Goal: Task Accomplishment & Management: Complete application form

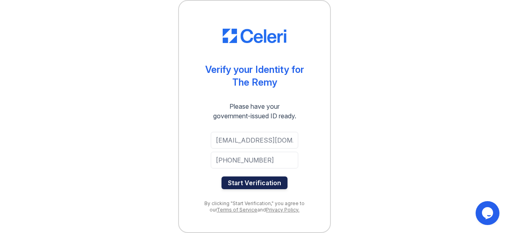
click at [255, 185] on button "Start Verification" at bounding box center [255, 182] width 66 height 13
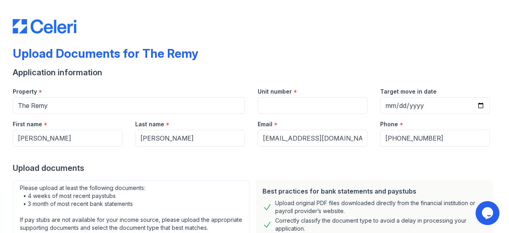
click at [503, 75] on div "Upload Documents for The Remy Application information Property * The Remy Unit …" at bounding box center [254, 116] width 509 height 233
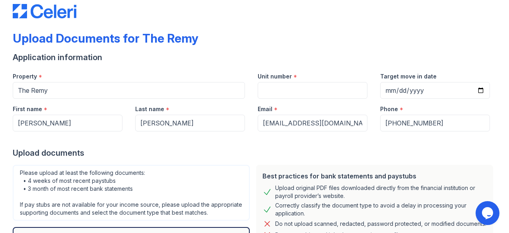
scroll to position [19, 0]
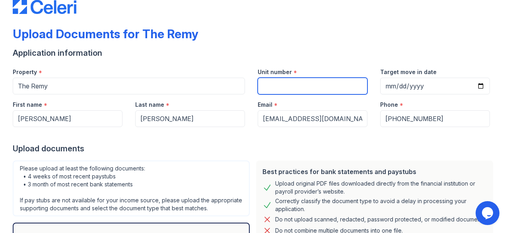
click at [297, 87] on input "Unit number" at bounding box center [313, 86] width 110 height 17
type input "544"
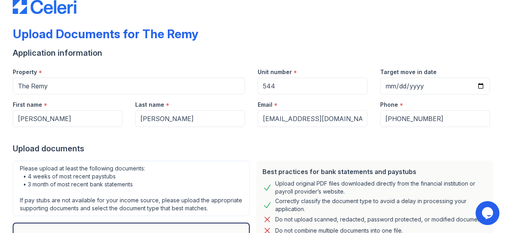
click at [346, 52] on div "Application information" at bounding box center [255, 52] width 484 height 11
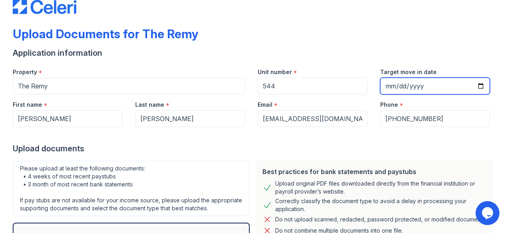
click at [473, 81] on input "Target move in date" at bounding box center [435, 86] width 110 height 17
click at [481, 90] on input "Target move in date" at bounding box center [435, 86] width 110 height 17
click at [475, 87] on input "Target move in date" at bounding box center [435, 86] width 110 height 17
type input "2025-09-05"
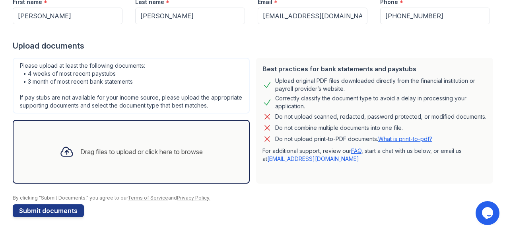
scroll to position [0, 0]
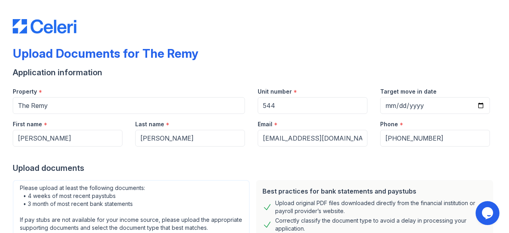
drag, startPoint x: 504, startPoint y: 221, endPoint x: 465, endPoint y: 11, distance: 213.7
click at [465, 11] on div at bounding box center [255, 18] width 484 height 30
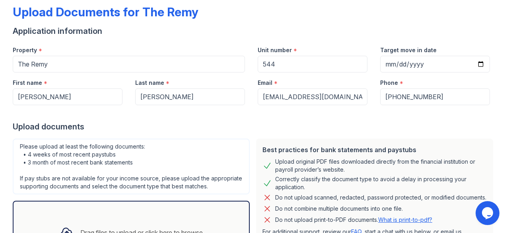
scroll to position [129, 0]
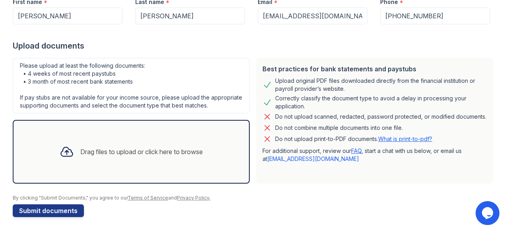
click at [161, 138] on div "Drag files to upload or click here to browse" at bounding box center [131, 151] width 156 height 27
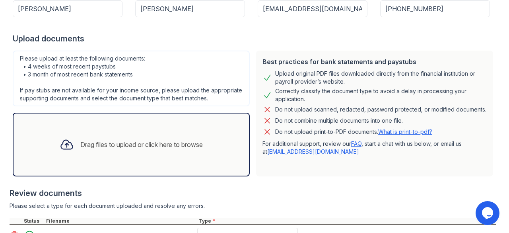
scroll to position [204, 0]
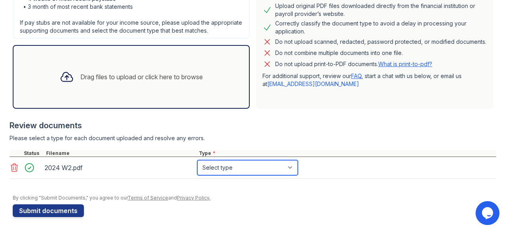
click at [236, 167] on select "Select type Paystub Bank Statement Offer Letter Tax Documents Benefit Award Let…" at bounding box center [247, 167] width 101 height 15
select select "other"
click at [197, 160] on select "Select type Paystub Bank Statement Offer Letter Tax Documents Benefit Award Let…" at bounding box center [247, 167] width 101 height 15
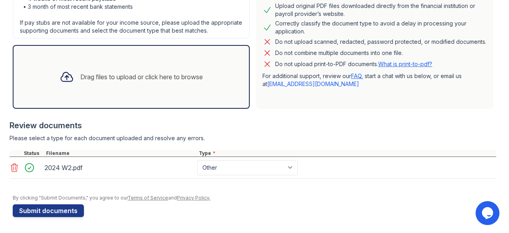
click at [163, 78] on div "Drag files to upload or click here to browse" at bounding box center [141, 77] width 122 height 10
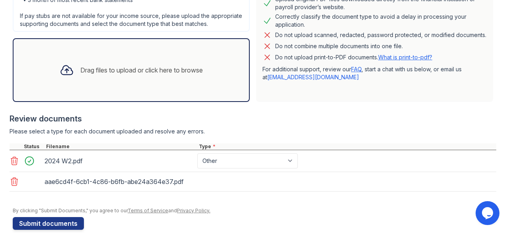
click at [171, 75] on div "Drag files to upload or click here to browse" at bounding box center [141, 70] width 122 height 10
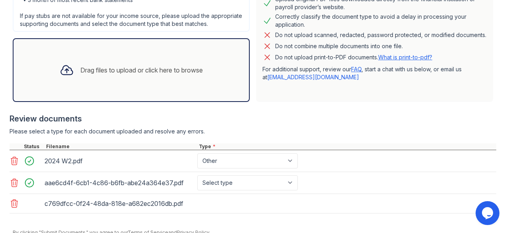
click at [171, 74] on div "Drag files to upload or click here to browse" at bounding box center [141, 70] width 122 height 10
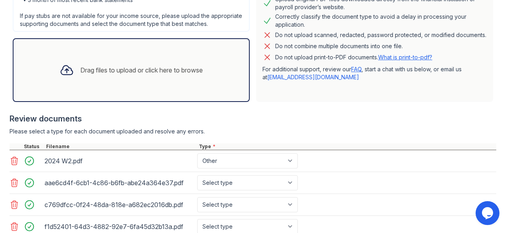
scroll to position [268, 0]
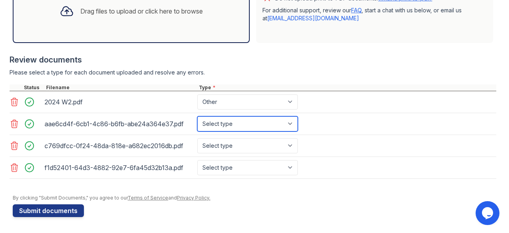
click at [271, 130] on select "Select type Paystub Bank Statement Offer Letter Tax Documents Benefit Award Let…" at bounding box center [247, 123] width 101 height 15
select select "bank_statement"
click at [197, 117] on select "Select type Paystub Bank Statement Offer Letter Tax Documents Benefit Award Let…" at bounding box center [247, 123] width 101 height 15
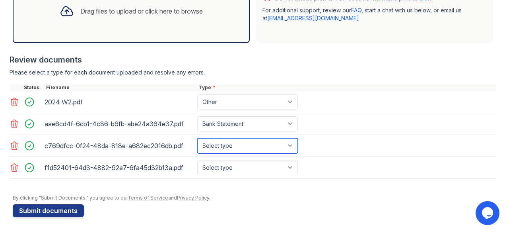
click at [240, 147] on select "Select type Paystub Bank Statement Offer Letter Tax Documents Benefit Award Let…" at bounding box center [247, 145] width 101 height 15
select select "bank_statement"
click at [197, 139] on select "Select type Paystub Bank Statement Offer Letter Tax Documents Benefit Award Let…" at bounding box center [247, 145] width 101 height 15
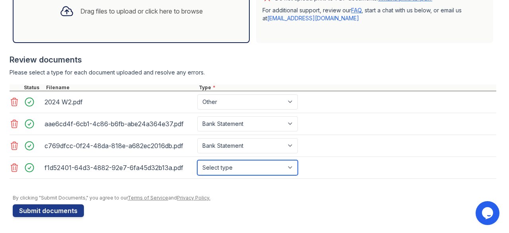
click at [226, 167] on select "Select type Paystub Bank Statement Offer Letter Tax Documents Benefit Award Let…" at bounding box center [247, 167] width 101 height 15
select select "bank_statement"
click at [197, 160] on select "Select type Paystub Bank Statement Offer Letter Tax Documents Benefit Award Let…" at bounding box center [247, 167] width 101 height 15
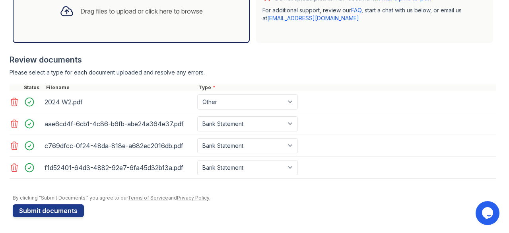
click at [67, 201] on form "Application information Property * The Remy Unit number * 544 Target move in da…" at bounding box center [255, 10] width 484 height 412
click at [63, 208] on button "Submit documents" at bounding box center [48, 210] width 71 height 13
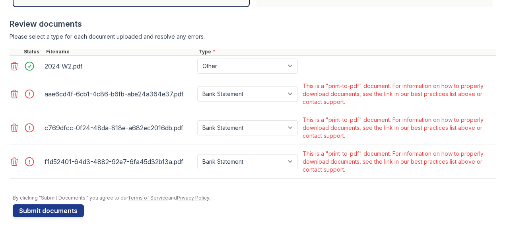
scroll to position [321, 0]
click at [7, 99] on main "Upload Documents for The Remy Please correct the errors below. Application info…" at bounding box center [254, 116] width 509 height 233
click at [10, 99] on icon at bounding box center [15, 94] width 10 height 10
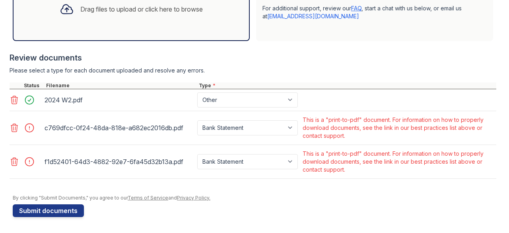
click at [14, 129] on icon at bounding box center [15, 128] width 10 height 10
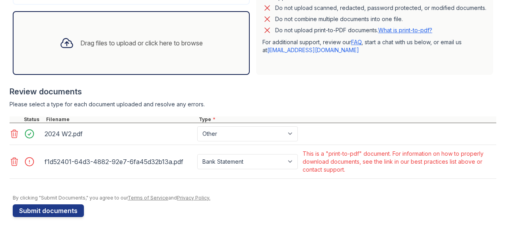
click at [13, 159] on icon at bounding box center [15, 162] width 10 height 10
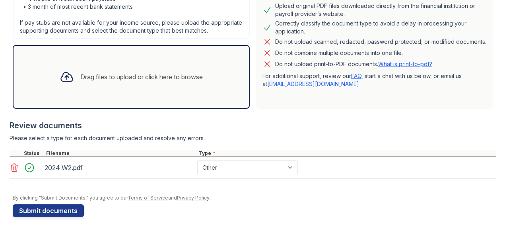
click at [187, 75] on div "Drag files to upload or click here to browse" at bounding box center [141, 77] width 122 height 10
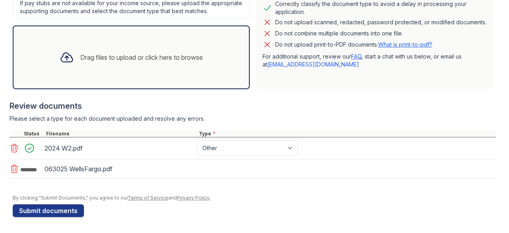
scroll to position [247, 0]
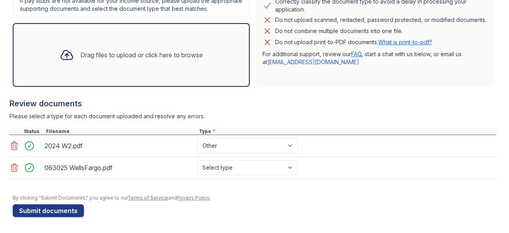
click at [151, 65] on div "Drag files to upload or click here to browse" at bounding box center [131, 54] width 156 height 27
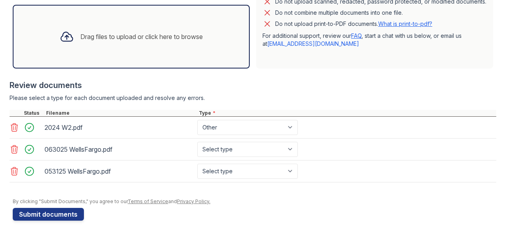
click at [157, 66] on div "Drag files to upload or click here to browse" at bounding box center [131, 37] width 237 height 64
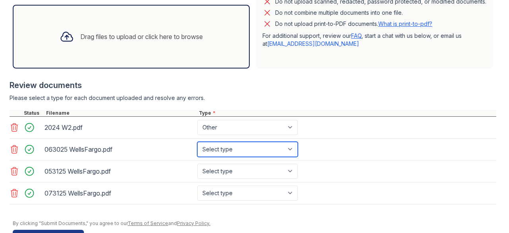
click at [252, 157] on select "Select type Paystub Bank Statement Offer Letter Tax Documents Benefit Award Let…" at bounding box center [247, 149] width 101 height 15
select select "bank_statement"
click at [197, 148] on select "Select type Paystub Bank Statement Offer Letter Tax Documents Benefit Award Let…" at bounding box center [247, 149] width 101 height 15
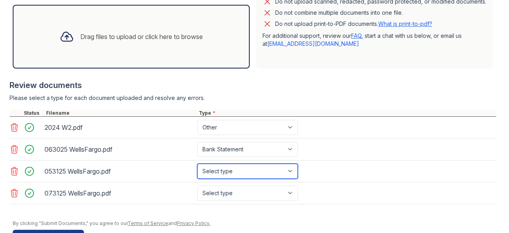
click at [243, 172] on select "Select type Paystub Bank Statement Offer Letter Tax Documents Benefit Award Let…" at bounding box center [247, 170] width 101 height 15
select select "bank_statement"
click at [197, 169] on select "Select type Paystub Bank Statement Offer Letter Tax Documents Benefit Award Let…" at bounding box center [247, 170] width 101 height 15
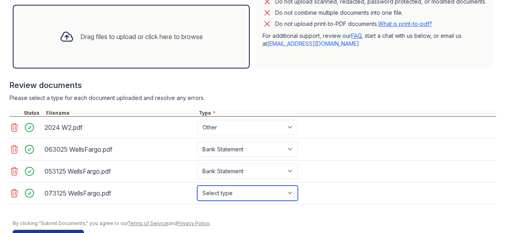
click at [227, 200] on select "Select type Paystub Bank Statement Offer Letter Tax Documents Benefit Award Let…" at bounding box center [247, 192] width 101 height 15
select select "bank_statement"
click at [197, 191] on select "Select type Paystub Bank Statement Offer Letter Tax Documents Benefit Award Let…" at bounding box center [247, 192] width 101 height 15
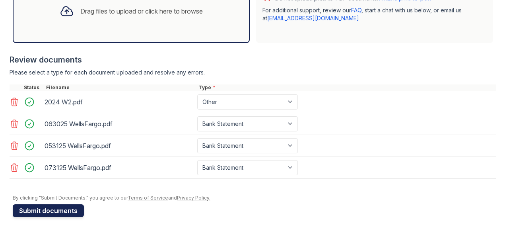
click at [54, 208] on button "Submit documents" at bounding box center [48, 210] width 71 height 13
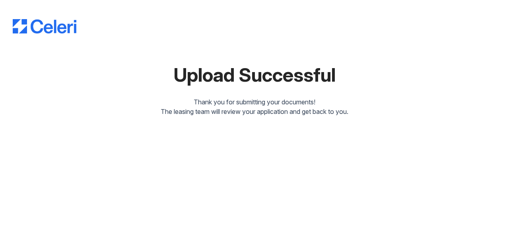
click at [177, 123] on div "Upload Successful Thank you for submitting your documents! The leasing team wil…" at bounding box center [255, 64] width 484 height 129
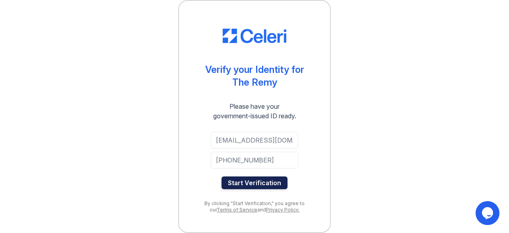
click at [245, 180] on button "Start Verification" at bounding box center [255, 182] width 66 height 13
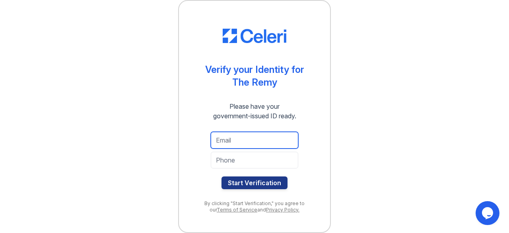
click at [261, 143] on input "email" at bounding box center [254, 140] width 87 height 17
paste input "mellanya.stanislaus@pm.me"
type input "mellanya.stanislaus@pm.me"
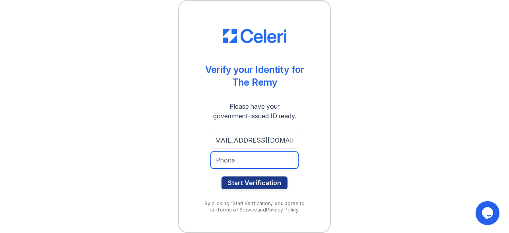
scroll to position [0, 0]
drag, startPoint x: 264, startPoint y: 159, endPoint x: 254, endPoint y: -26, distance: 186.0
click at [254, 0] on html "Verify your Identity for The Remy Please have your government-issued ID ready. …" at bounding box center [254, 116] width 509 height 233
paste input "(667) 504-3700"
type input "(667) 504-3700"
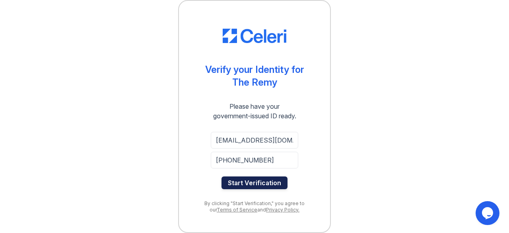
click at [277, 183] on button "Start Verification" at bounding box center [255, 182] width 66 height 13
